Goal: Complete application form: Complete application form

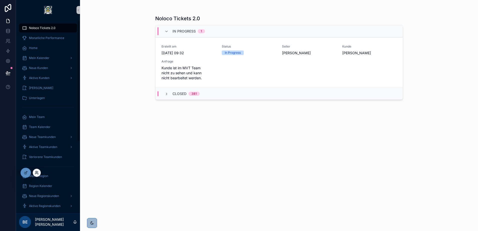
click at [37, 173] on icon at bounding box center [37, 173] width 4 height 4
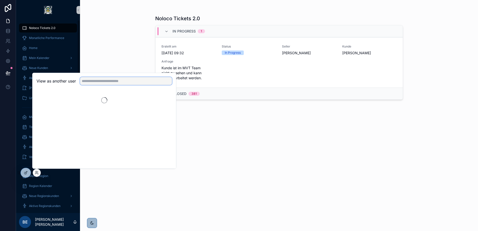
click at [100, 81] on input "text" at bounding box center [126, 81] width 92 height 8
type input "*"
type input "*****"
click at [165, 101] on button "Select" at bounding box center [165, 99] width 13 height 7
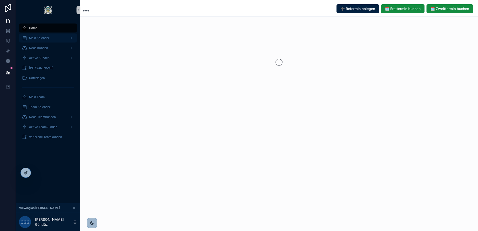
click at [48, 37] on span "Mein Kalender" at bounding box center [39, 38] width 21 height 4
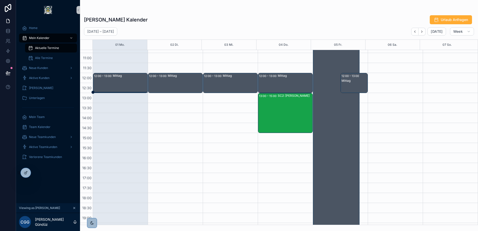
scroll to position [45, 0]
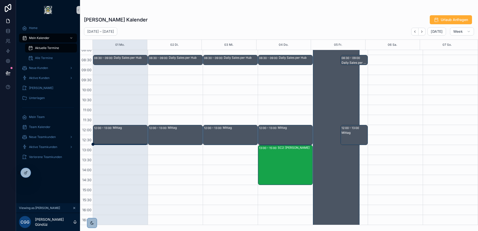
click at [290, 152] on div "SC2: Christian Zipper" at bounding box center [295, 165] width 35 height 39
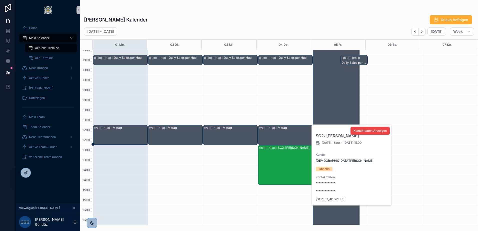
click at [323, 160] on span "[DEMOGRAPHIC_DATA][PERSON_NAME]" at bounding box center [345, 161] width 58 height 4
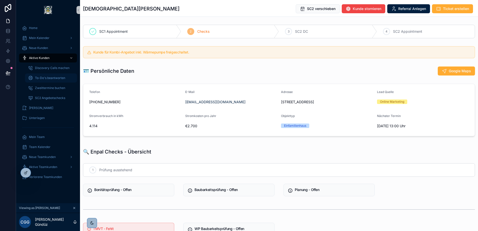
click at [51, 79] on span "To-Do's beantworten" at bounding box center [50, 78] width 30 height 4
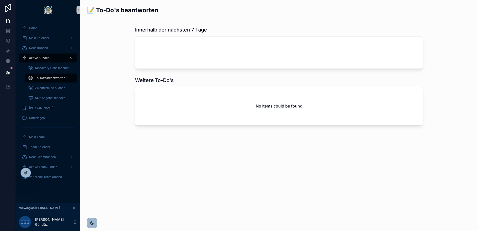
click at [40, 58] on span "Aktive Kunden" at bounding box center [39, 58] width 21 height 4
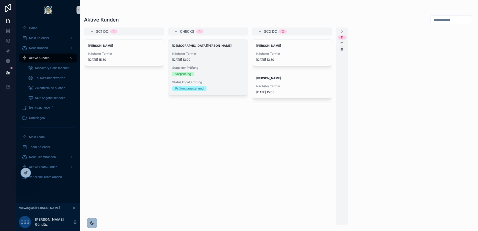
click at [200, 55] on span "Nächster Termin" at bounding box center [208, 54] width 72 height 4
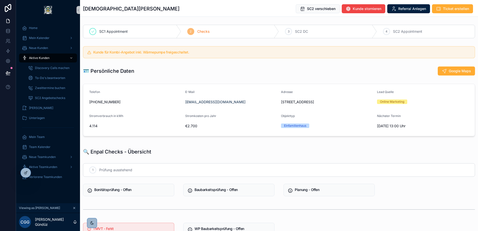
click at [113, 31] on span "SC1 Appointment" at bounding box center [113, 31] width 29 height 5
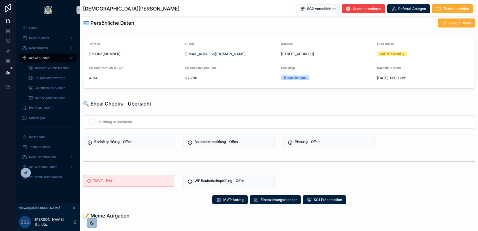
scroll to position [50, 0]
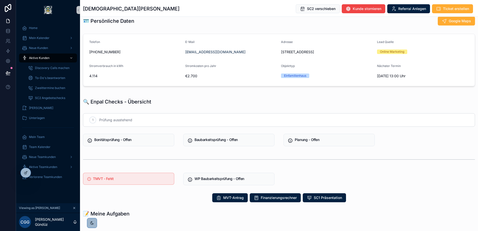
click at [107, 177] on h5 "TMVT - Fehlt" at bounding box center [131, 179] width 77 height 4
click at [106, 177] on h5 "TMVT - Fehlt" at bounding box center [131, 179] width 77 height 4
click at [180, 170] on div "1 Prüfung ausstehend Bonitätsprüfung - Offen Baubarkeitsprüfung - Offen Planung…" at bounding box center [279, 149] width 398 height 76
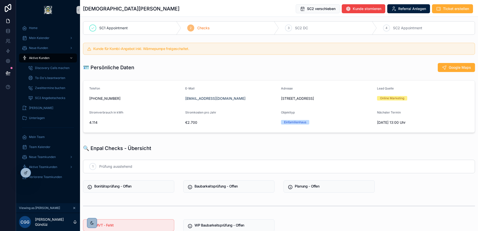
scroll to position [0, 0]
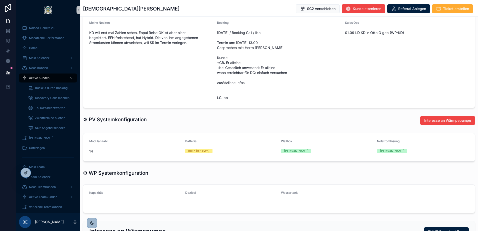
scroll to position [300, 0]
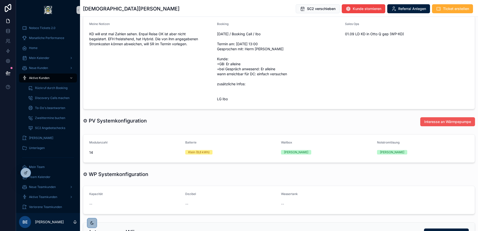
click at [437, 122] on span "Interesse an Wärmpepumpe" at bounding box center [448, 121] width 47 height 5
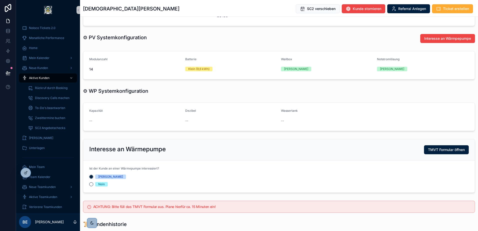
scroll to position [400, 0]
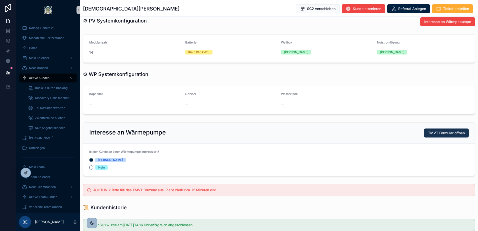
click at [441, 134] on span "TMVT Formular öffnen" at bounding box center [446, 133] width 37 height 5
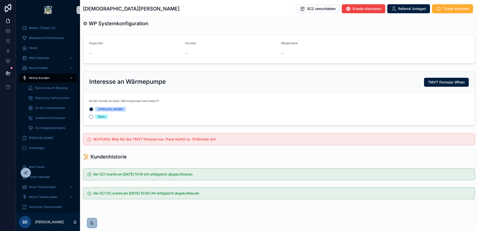
scroll to position [453, 0]
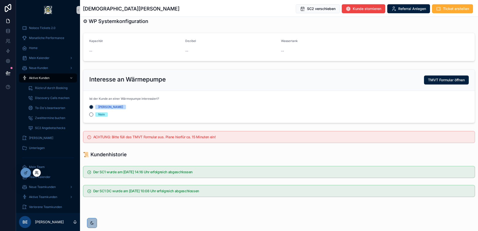
click at [37, 172] on icon at bounding box center [37, 173] width 4 height 4
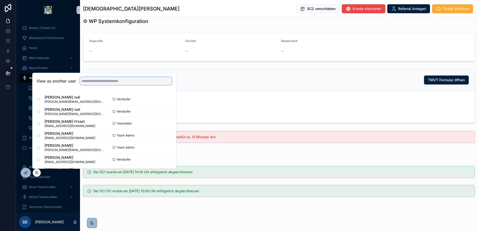
click at [106, 84] on input "text" at bounding box center [126, 81] width 92 height 8
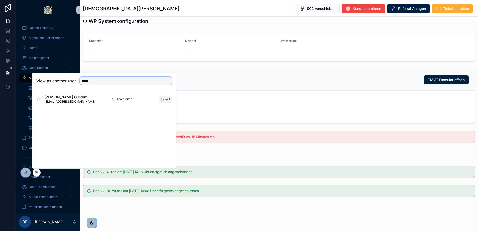
type input "*****"
click at [163, 100] on button "Select" at bounding box center [165, 99] width 13 height 7
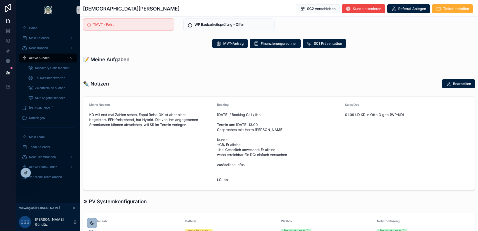
scroll to position [355, 0]
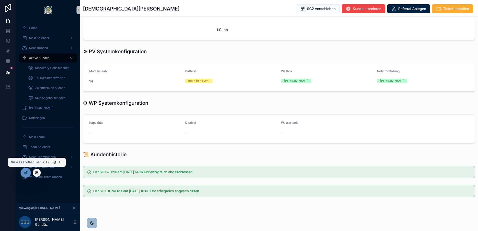
click at [38, 173] on icon at bounding box center [37, 173] width 4 height 4
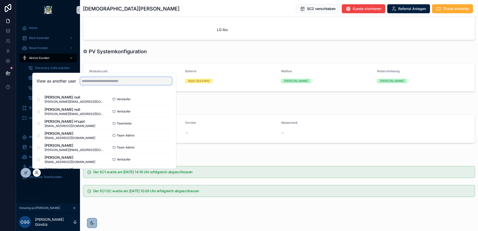
click at [101, 82] on input "text" at bounding box center [126, 81] width 92 height 8
type input "*****"
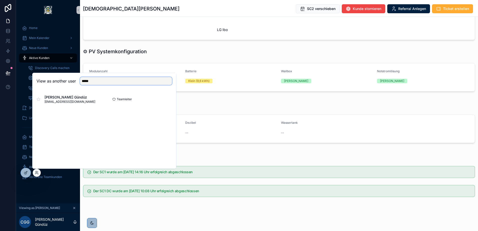
click at [101, 81] on input "*****" at bounding box center [126, 81] width 92 height 8
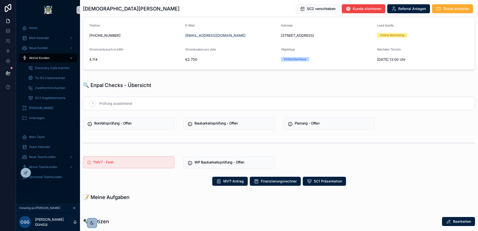
scroll to position [75, 0]
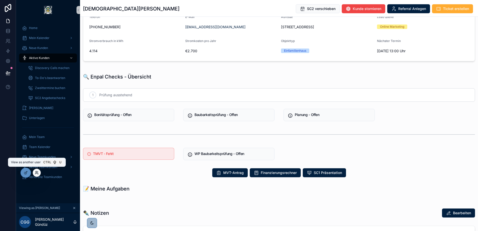
click at [37, 173] on icon at bounding box center [37, 173] width 4 height 4
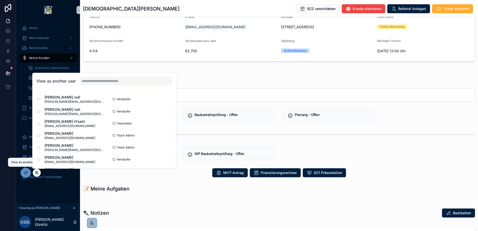
click at [37, 173] on icon at bounding box center [37, 173] width 4 height 4
click at [82, 29] on div "Telefon +491732136991 E-Mail zipper@baeckerei-zipper.de Adresse Pannhütte 75, 4…" at bounding box center [279, 35] width 398 height 57
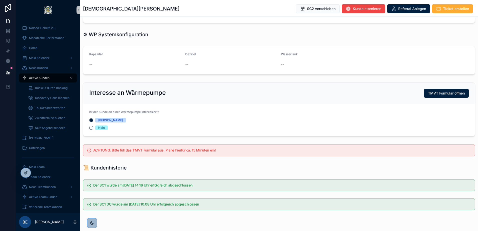
scroll to position [450, 0]
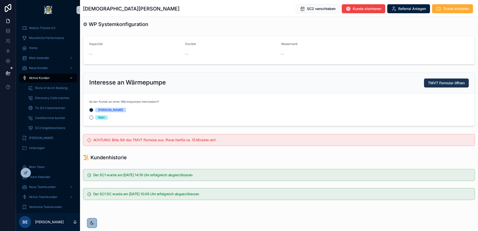
click at [437, 85] on span "TMVT Formular öffnen" at bounding box center [446, 83] width 37 height 5
